Goal: Find specific page/section: Find specific page/section

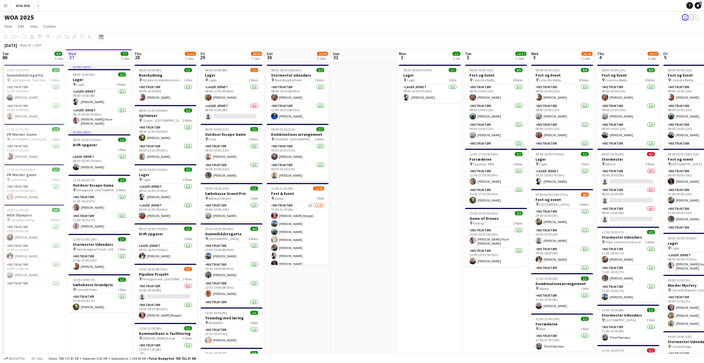
click at [101, 36] on icon at bounding box center [101, 37] width 4 height 4
click at [137, 100] on span "23" at bounding box center [138, 100] width 7 height 7
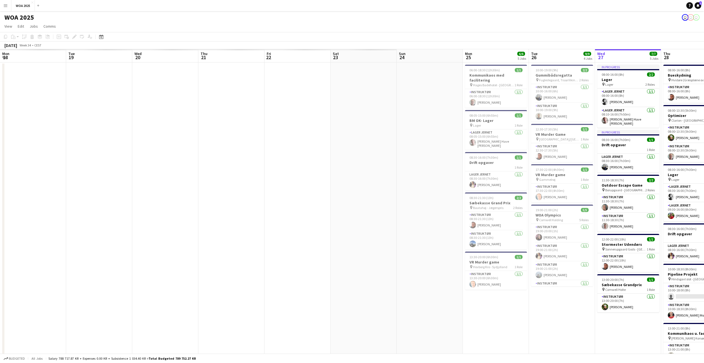
scroll to position [0, 190]
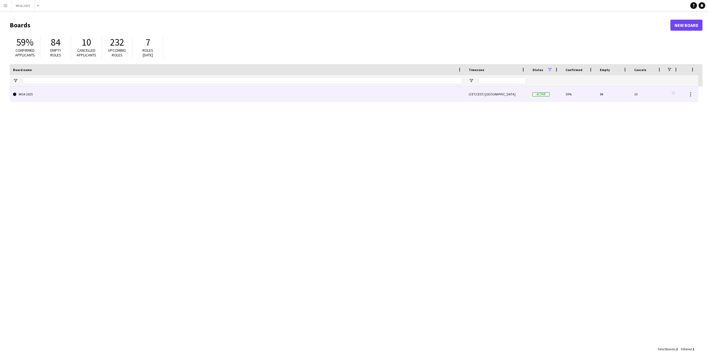
click at [80, 93] on link "WOA 2025" at bounding box center [237, 94] width 449 height 15
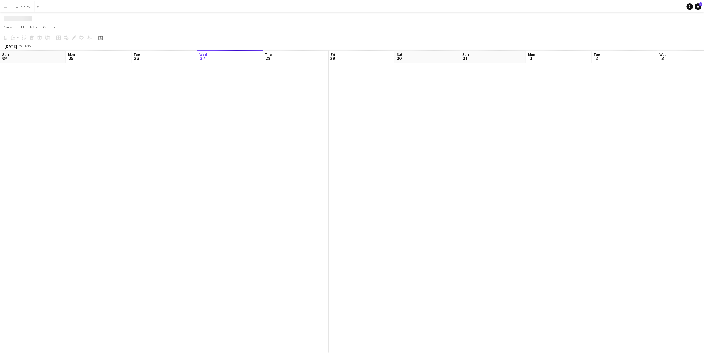
scroll to position [0, 132]
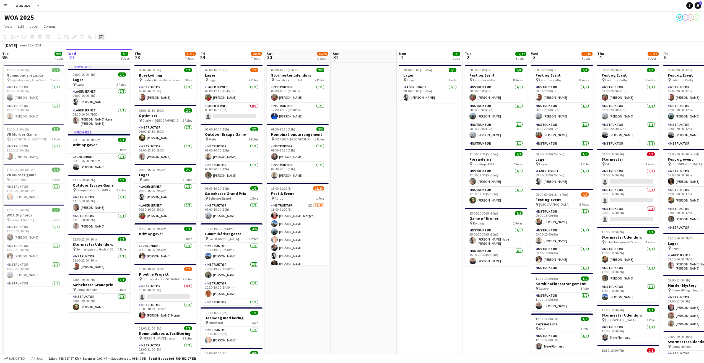
click at [100, 35] on icon "Date picker" at bounding box center [101, 37] width 4 height 4
click at [139, 101] on span "23" at bounding box center [138, 100] width 7 height 7
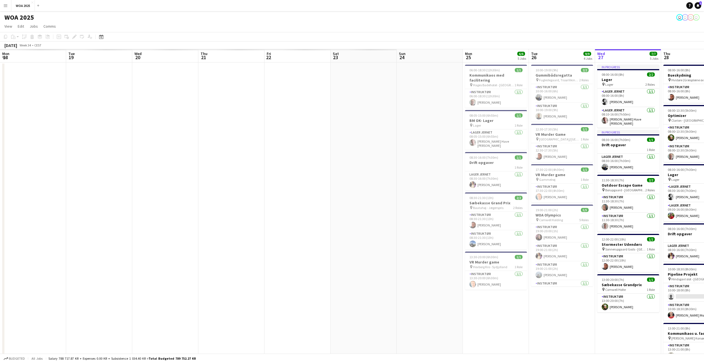
scroll to position [0, 190]
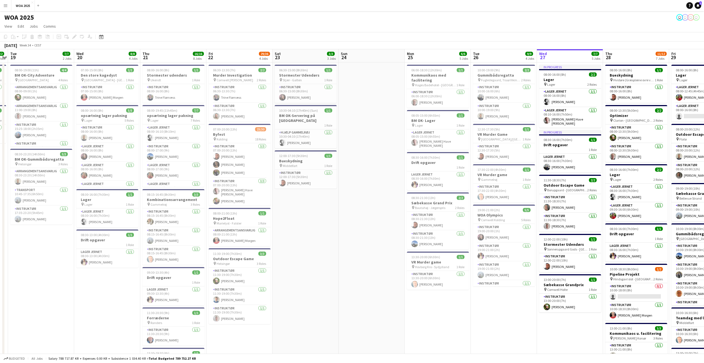
click at [315, 224] on app-date-cell "06:30-15:00 (8h30m) 1/1 Stormester Udendørs pin Stjær - Galten 1 Role Instruktø…" at bounding box center [305, 294] width 66 height 464
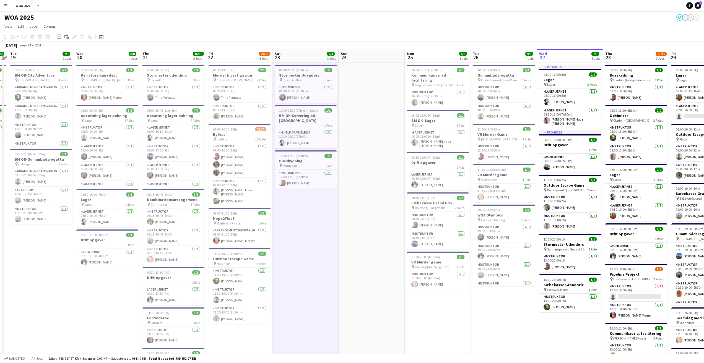
click at [355, 197] on app-date-cell at bounding box center [371, 294] width 66 height 464
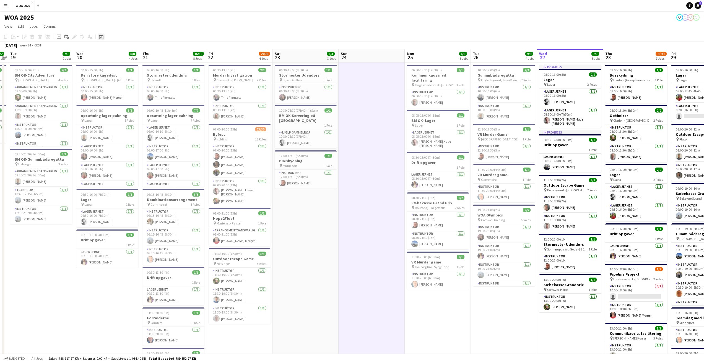
click at [99, 37] on icon "Date picker" at bounding box center [101, 37] width 4 height 4
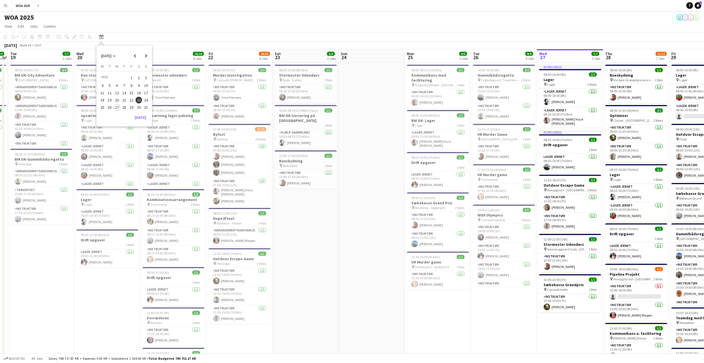
click at [136, 100] on span "23" at bounding box center [138, 100] width 7 height 7
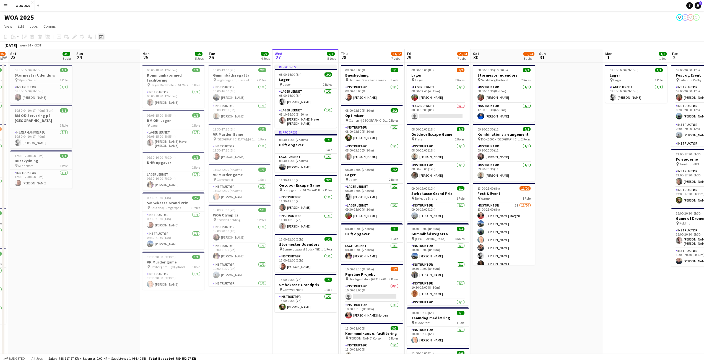
click at [98, 38] on div "Date picker" at bounding box center [101, 36] width 7 height 7
click at [135, 102] on button "23" at bounding box center [138, 99] width 7 height 7
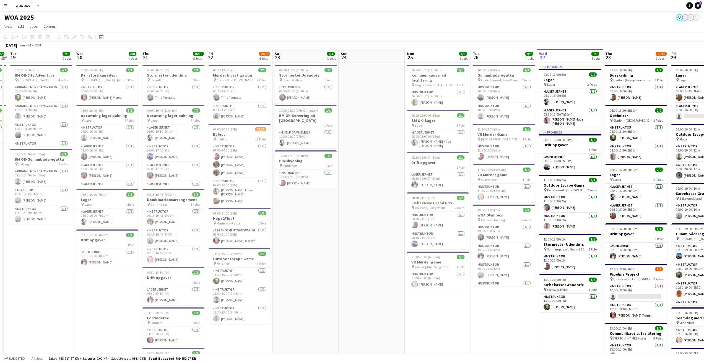
click at [306, 223] on app-date-cell "06:30-15:00 (8h30m) 1/1 Stormester Udendørs pin Stjær - Galten 1 Role Instruktø…" at bounding box center [305, 294] width 66 height 464
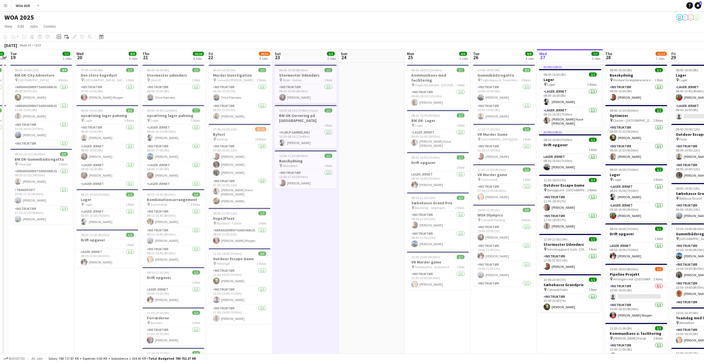
click at [286, 232] on app-date-cell "06:30-15:00 (8h30m) 1/1 Stormester Udendørs pin Stjær - Galten 1 Role Instruktø…" at bounding box center [305, 294] width 66 height 464
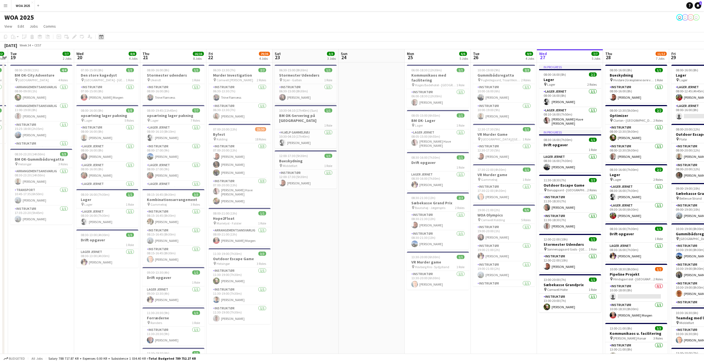
click at [103, 37] on icon at bounding box center [101, 37] width 4 height 4
click at [142, 56] on span "Next month" at bounding box center [145, 55] width 11 height 11
click at [111, 105] on span "23" at bounding box center [109, 106] width 7 height 7
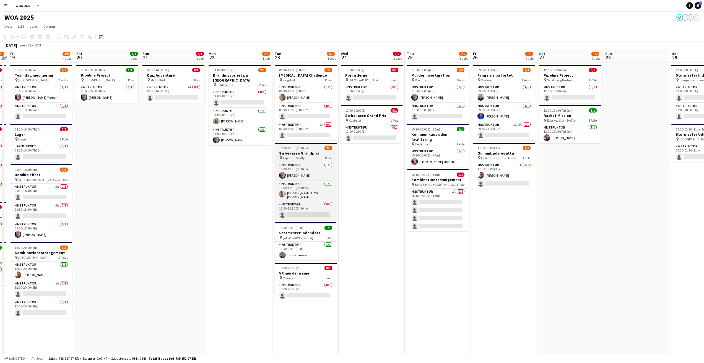
click at [309, 160] on div "pin Asperup - Vestfyn 3 Roles" at bounding box center [306, 158] width 62 height 4
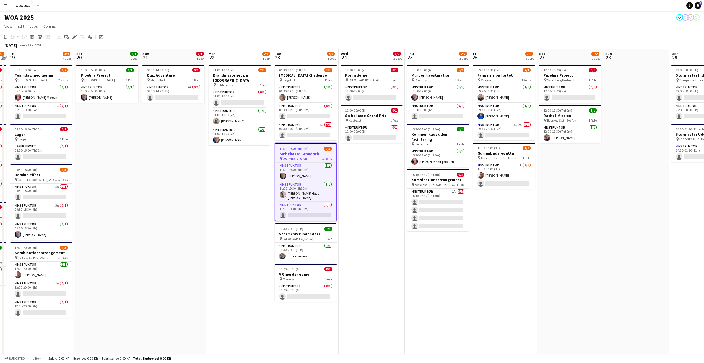
click at [362, 224] on app-date-cell "11:00-18:00 (7h) 0/1 Forræderne pin København 1 Role Instruktør 0/1 11:00-18:00…" at bounding box center [371, 294] width 66 height 464
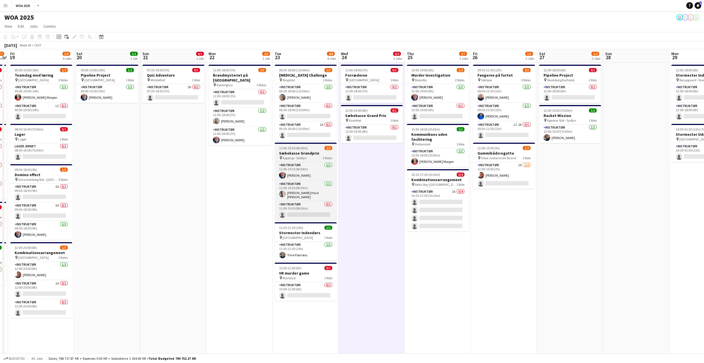
click at [296, 153] on h3 "Sæbekasse Grandprix" at bounding box center [306, 153] width 62 height 5
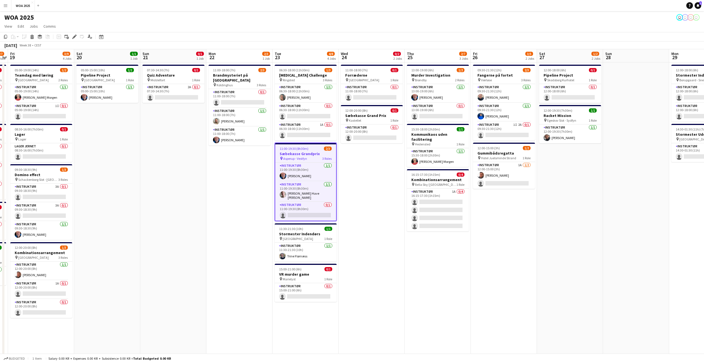
click at [300, 157] on span "Asperup - Vestfyn" at bounding box center [295, 158] width 24 height 4
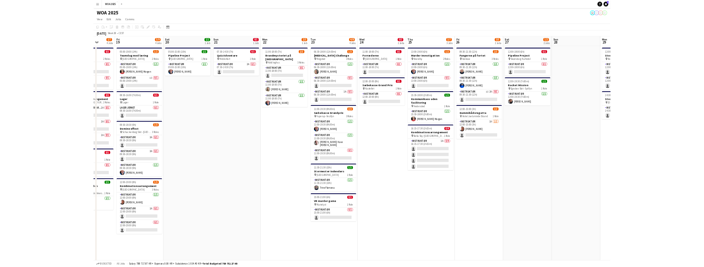
scroll to position [0, 160]
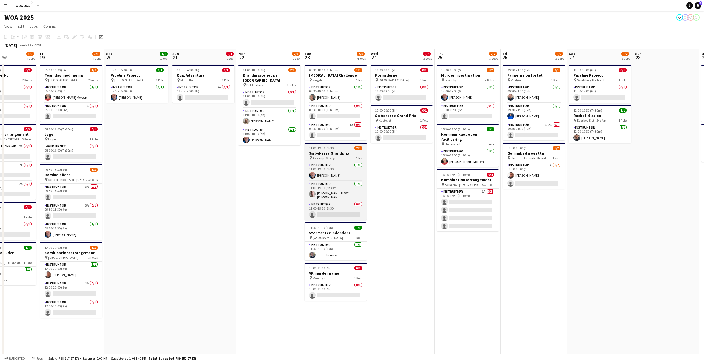
drag, startPoint x: 278, startPoint y: 152, endPoint x: 310, endPoint y: 154, distance: 31.3
click at [308, 154] on app-calendar-viewport "Tue 16 3/4 2 Jobs Wed 17 0/1 1 Job Thu 18 1/7 4 Jobs Fri 19 3/9 4 Jobs Sat 20 1…" at bounding box center [352, 287] width 704 height 477
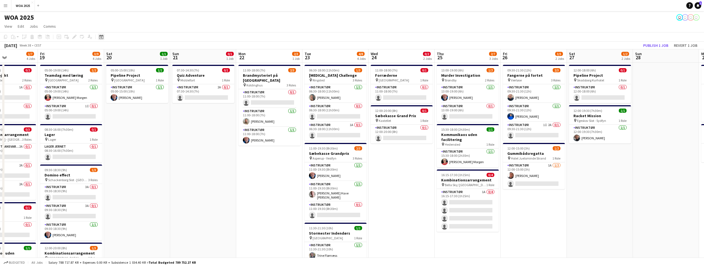
click at [103, 36] on icon "Date picker" at bounding box center [101, 37] width 4 height 4
click at [145, 56] on span "Next month" at bounding box center [145, 55] width 11 height 11
